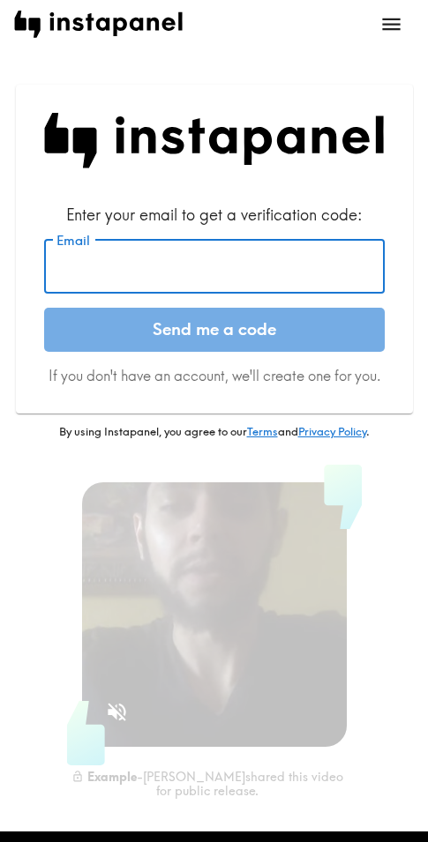
click at [172, 283] on input "Email" at bounding box center [214, 266] width 341 height 55
paste input "[EMAIL_ADDRESS][DOMAIN_NAME]"
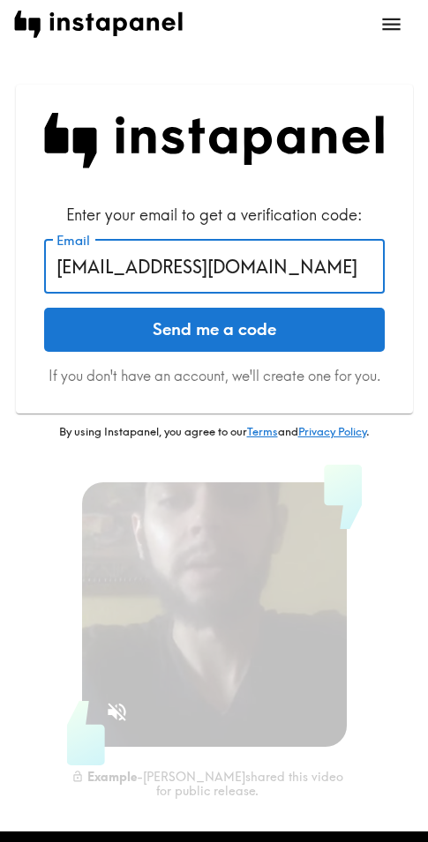
type input "[EMAIL_ADDRESS][DOMAIN_NAME]"
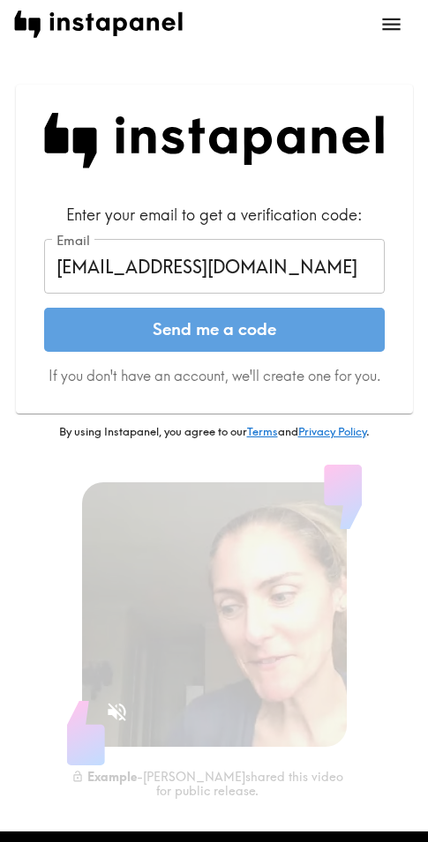
click at [262, 322] on button "Send me a code" at bounding box center [214, 330] width 341 height 44
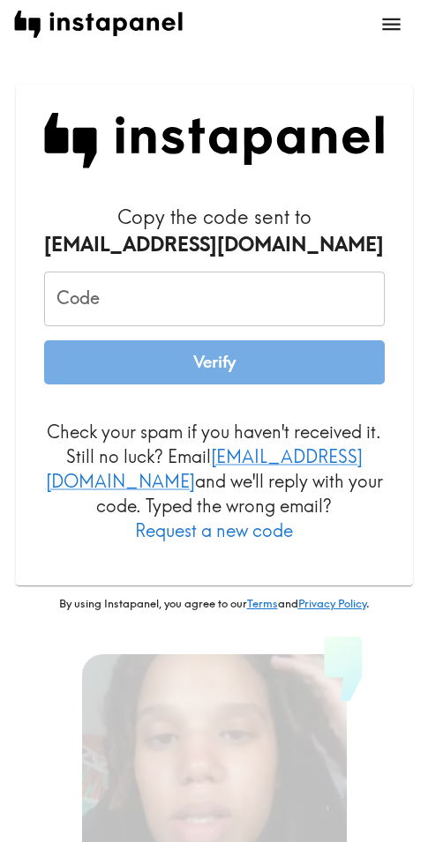
click at [165, 292] on input "Code" at bounding box center [214, 299] width 341 height 55
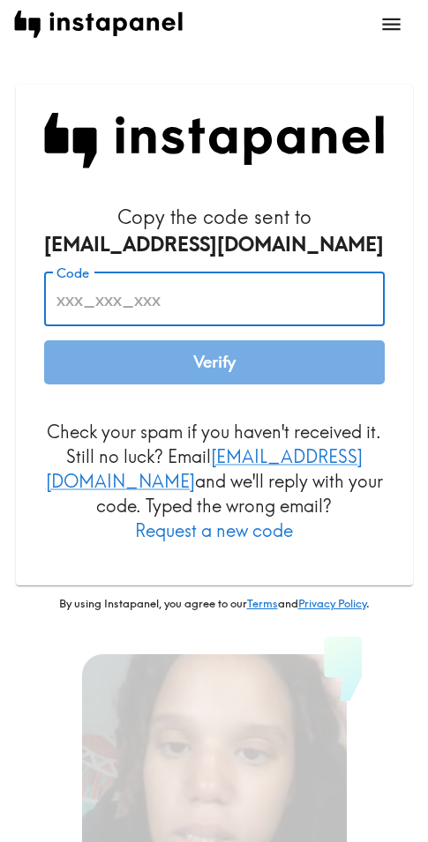
paste input "67e_U5Y_uF7"
type input "67e_U5Y_uF7"
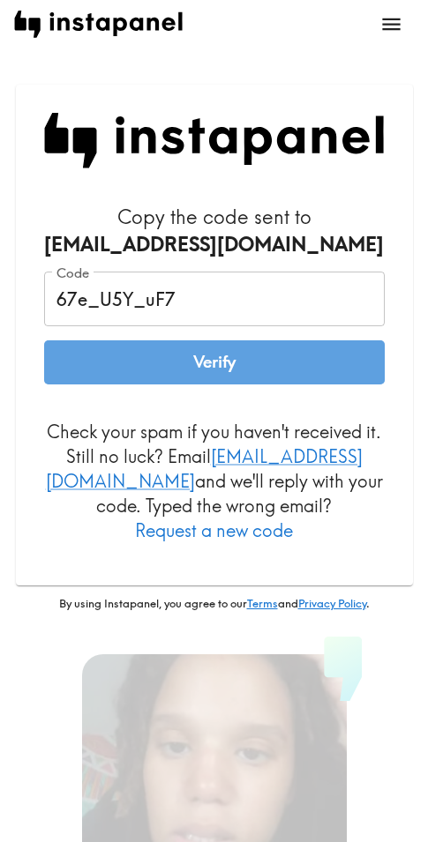
click at [246, 365] on button "Verify" at bounding box center [214, 363] width 341 height 44
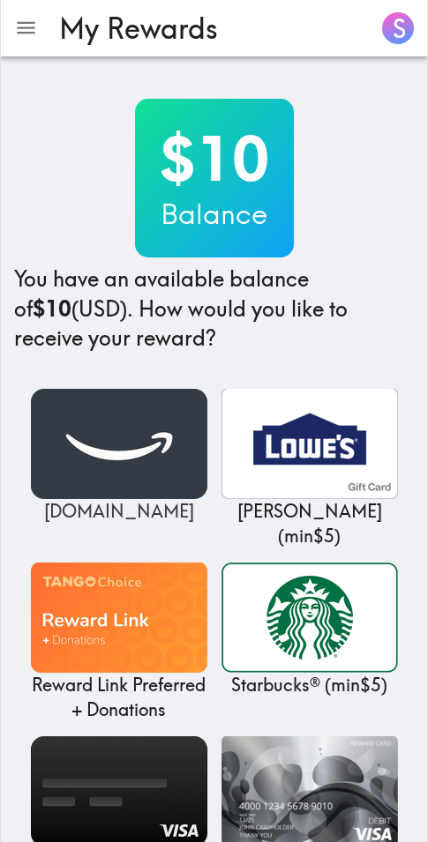
click at [99, 454] on img at bounding box center [119, 444] width 176 height 110
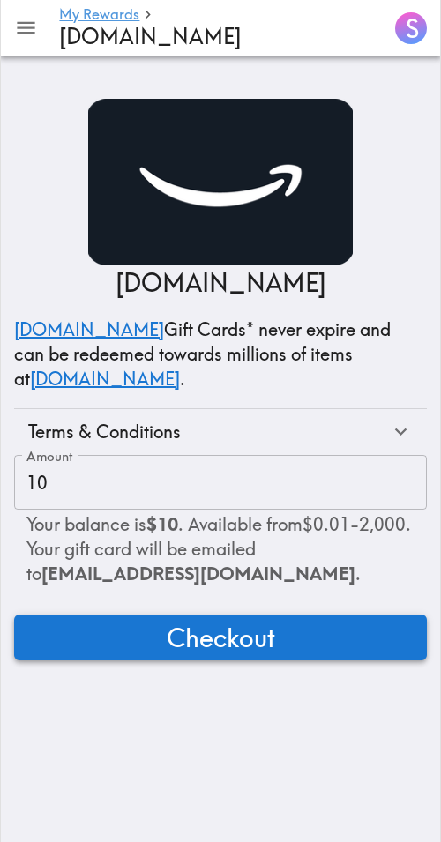
click at [192, 627] on span "Checkout" at bounding box center [221, 637] width 109 height 35
